Goal: Check status: Check status

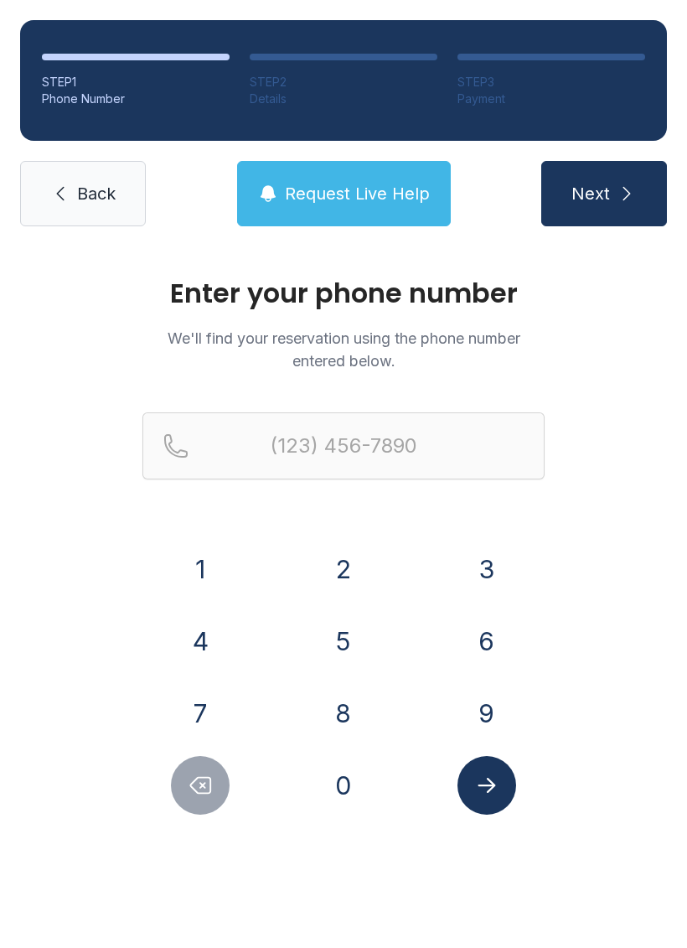
click at [197, 639] on button "4" at bounding box center [200, 641] width 59 height 59
click at [508, 642] on button "6" at bounding box center [487, 641] width 59 height 59
click at [506, 719] on button "9" at bounding box center [487, 713] width 59 height 59
click at [483, 641] on button "6" at bounding box center [487, 641] width 59 height 59
click at [204, 560] on button "1" at bounding box center [200, 569] width 59 height 59
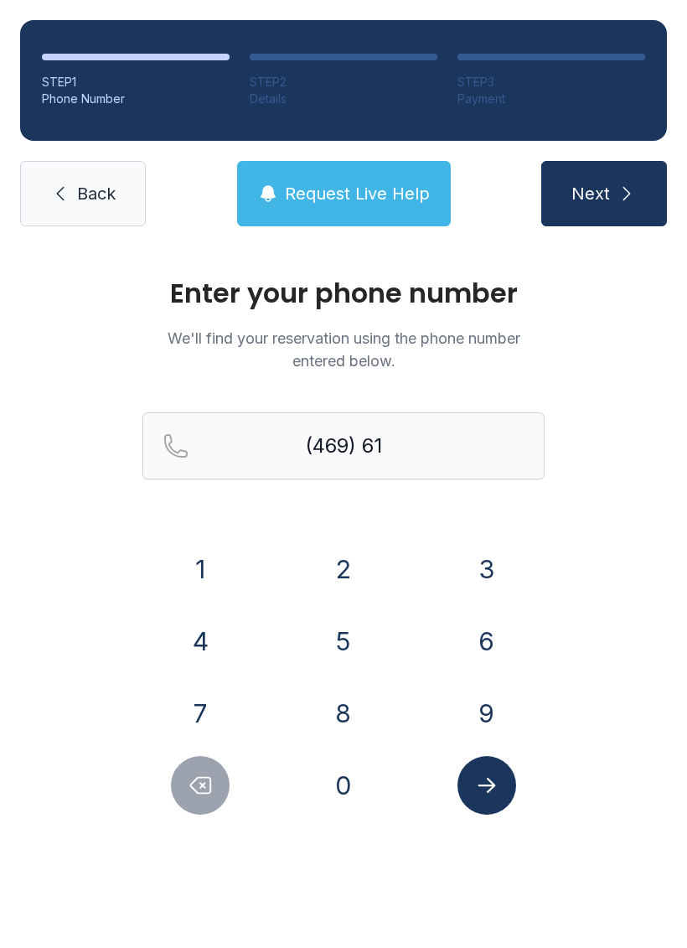
click at [324, 796] on button "0" at bounding box center [343, 785] width 59 height 59
click at [480, 642] on button "6" at bounding box center [487, 641] width 59 height 59
click at [491, 698] on button "9" at bounding box center [487, 713] width 59 height 59
click at [180, 570] on button "1" at bounding box center [200, 569] width 59 height 59
click at [330, 641] on button "5" at bounding box center [343, 641] width 59 height 59
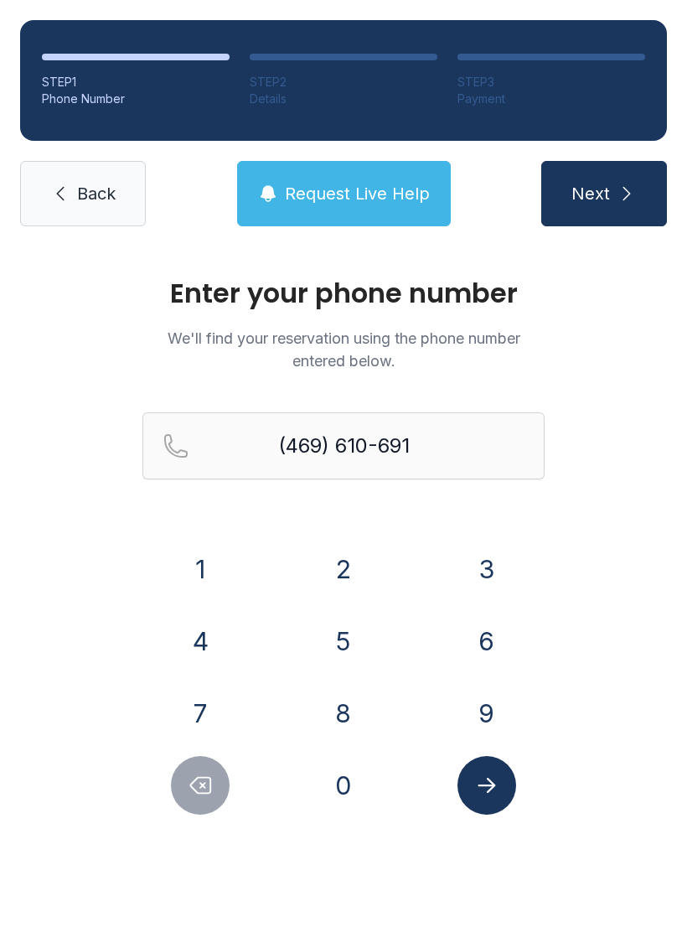
type input "[PHONE_NUMBER]"
click at [623, 192] on icon "submit" at bounding box center [627, 194] width 20 height 20
